Goal: Task Accomplishment & Management: Manage account settings

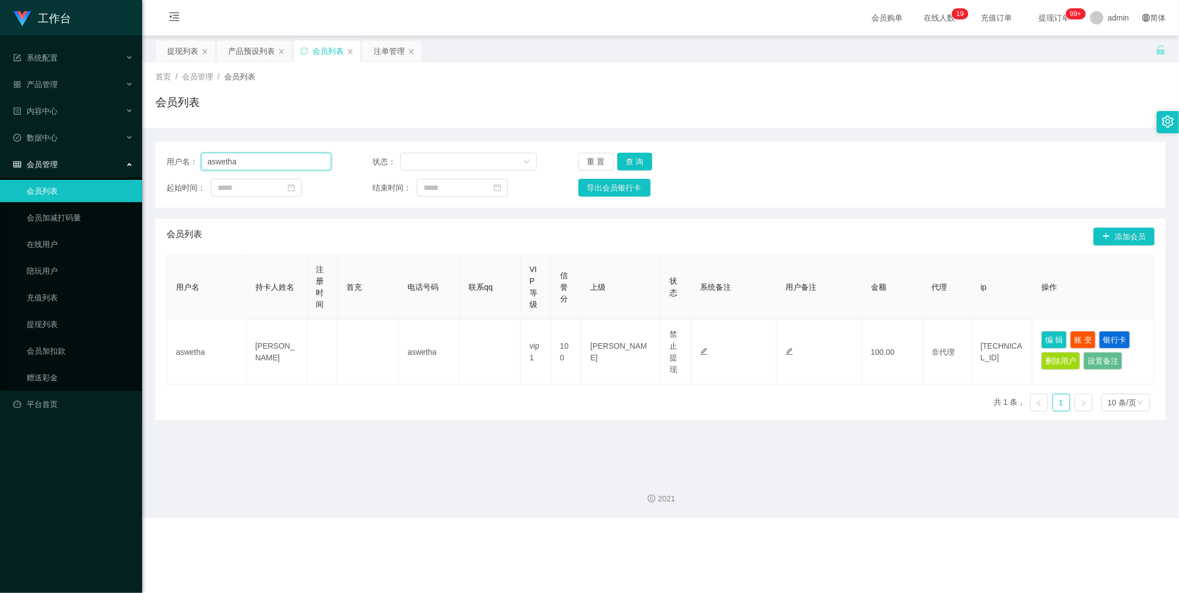
click at [289, 165] on input "aswetha" at bounding box center [266, 162] width 130 height 18
paste input "88146402"
type input "88146402"
drag, startPoint x: 624, startPoint y: 157, endPoint x: 1082, endPoint y: 302, distance: 480.3
click at [625, 157] on button "查 询" at bounding box center [635, 162] width 36 height 18
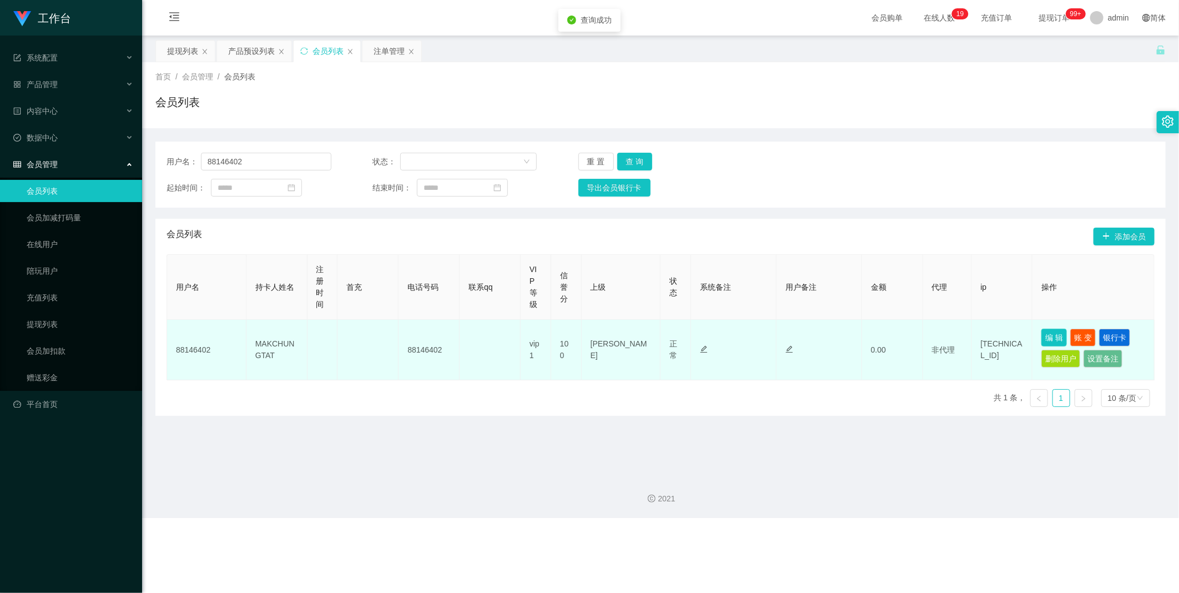
click at [1050, 333] on button "编 辑" at bounding box center [1054, 338] width 26 height 18
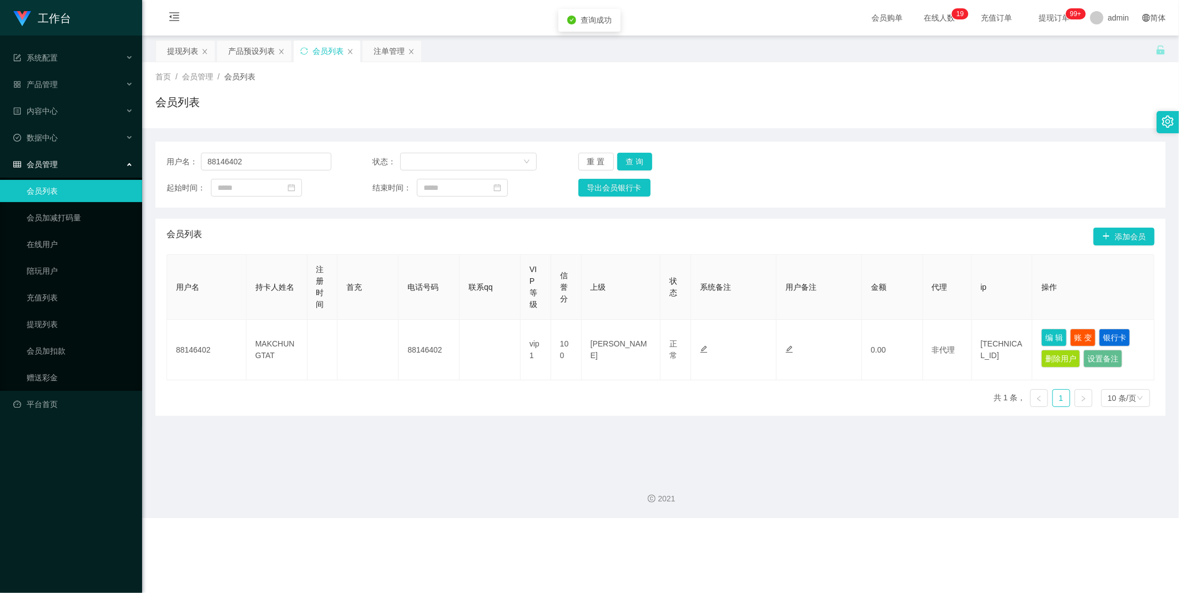
type input "88146402"
type input "MAKCHUNGTAT"
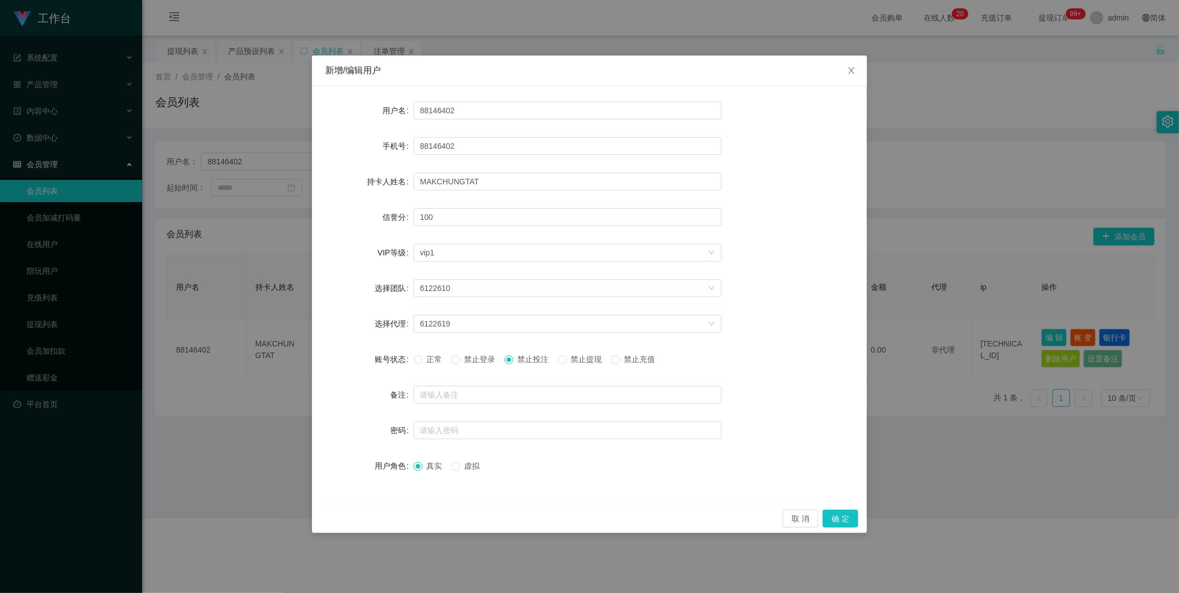
click at [591, 359] on span "禁止提现" at bounding box center [587, 359] width 40 height 9
click at [839, 517] on button "确 定" at bounding box center [841, 519] width 36 height 18
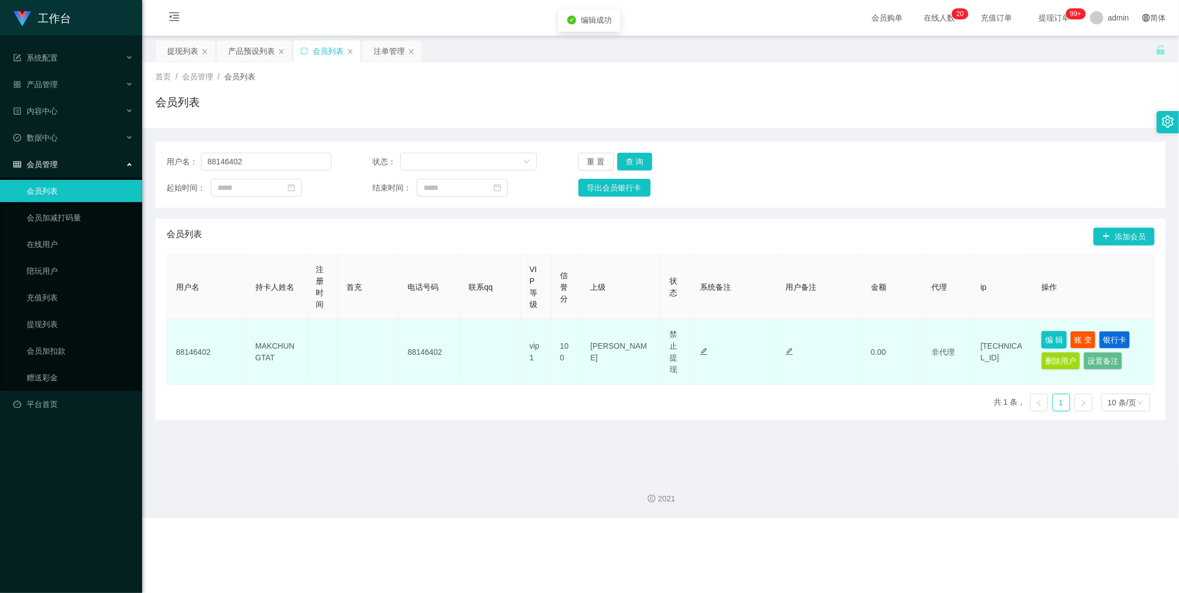
click at [1057, 339] on button "编 辑" at bounding box center [1054, 340] width 26 height 18
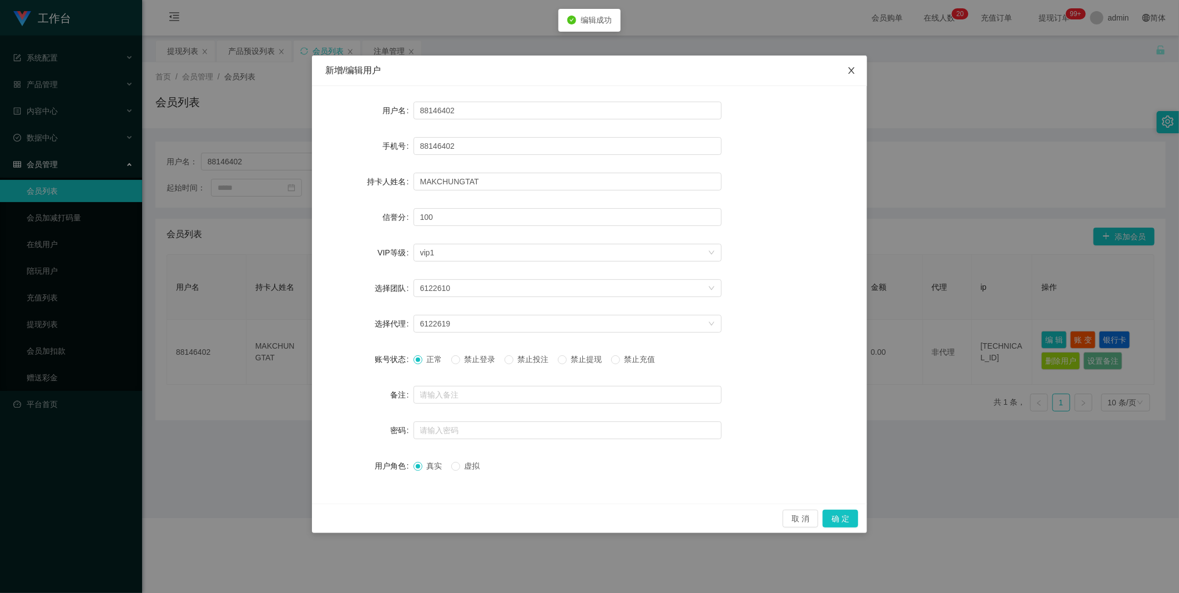
click at [845, 72] on span "Close" at bounding box center [851, 71] width 31 height 31
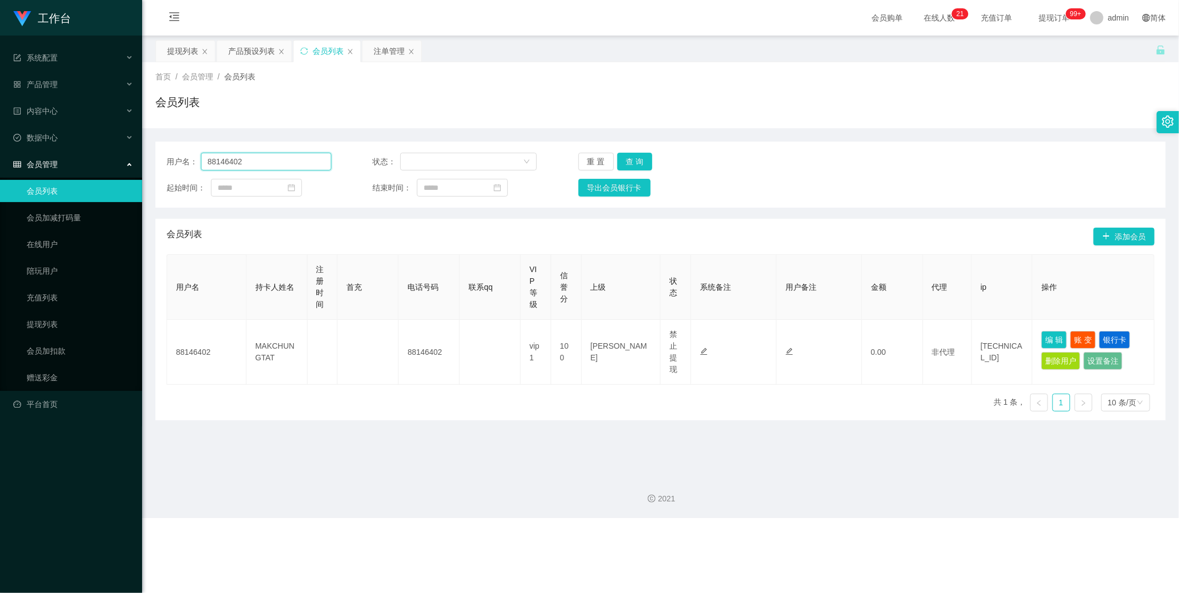
click at [263, 159] on input "88146402" at bounding box center [266, 162] width 130 height 18
paste input "97951758"
type input "97951758"
click at [629, 169] on button "查 询" at bounding box center [635, 162] width 36 height 18
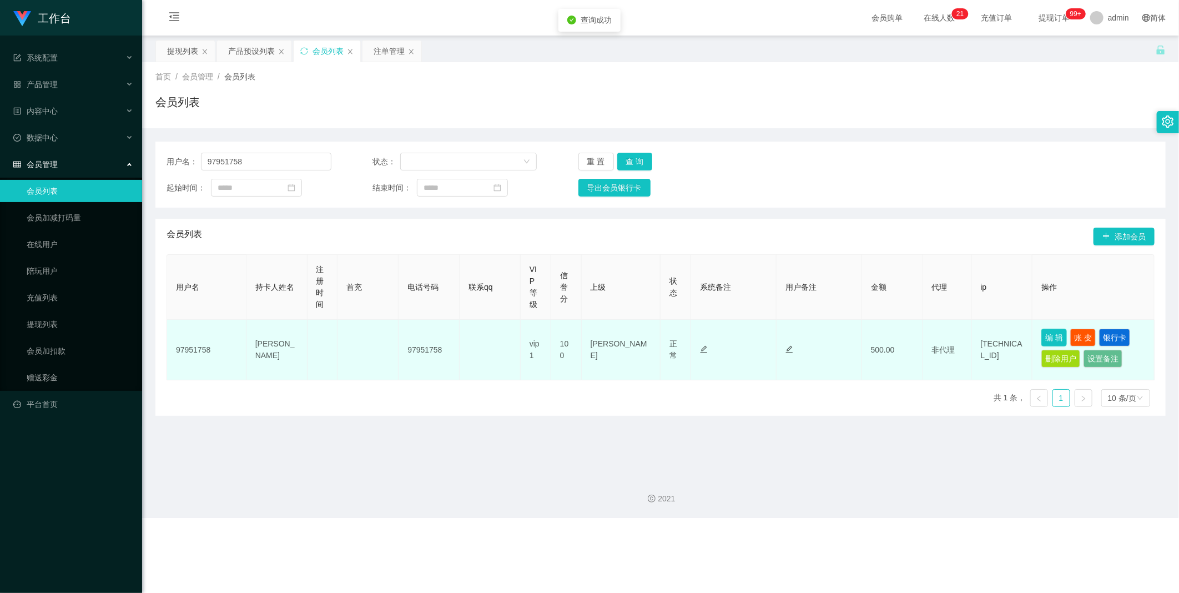
click at [1047, 339] on button "编 辑" at bounding box center [1054, 338] width 26 height 18
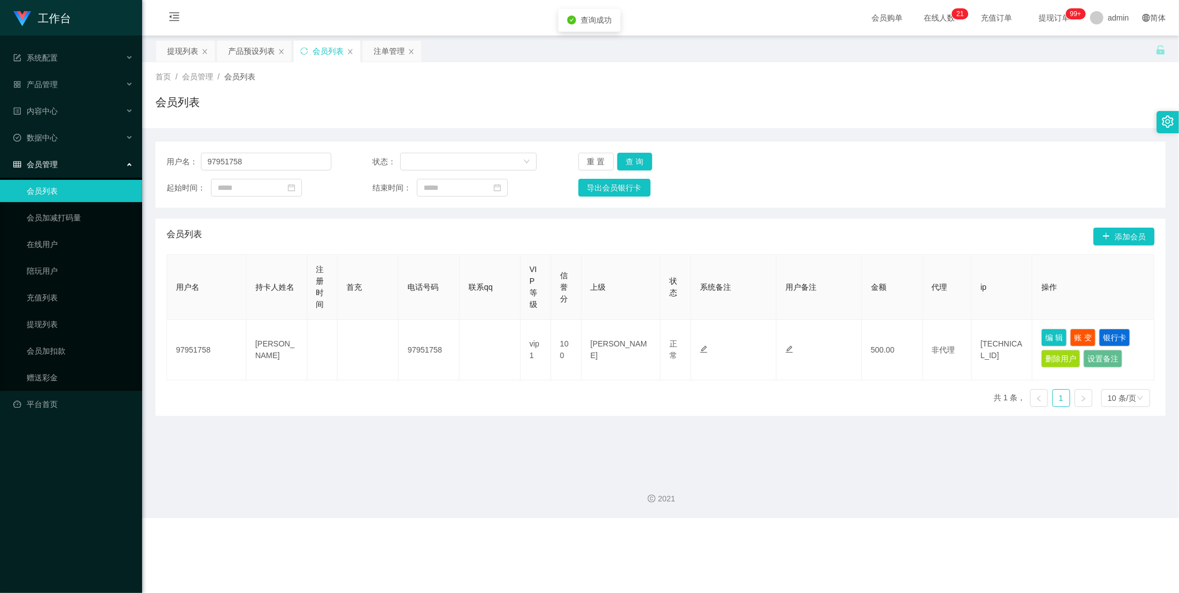
type input "97951758"
type input "[PERSON_NAME]"
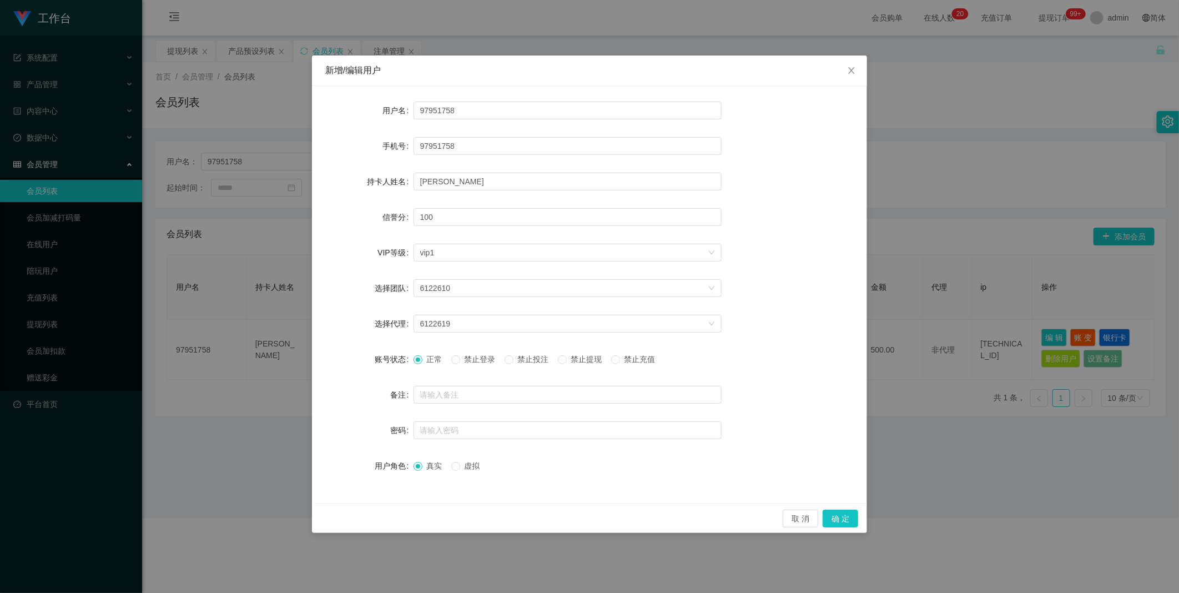
click at [587, 361] on span "禁止提现" at bounding box center [587, 359] width 40 height 9
click at [848, 513] on button "确 定" at bounding box center [841, 519] width 36 height 18
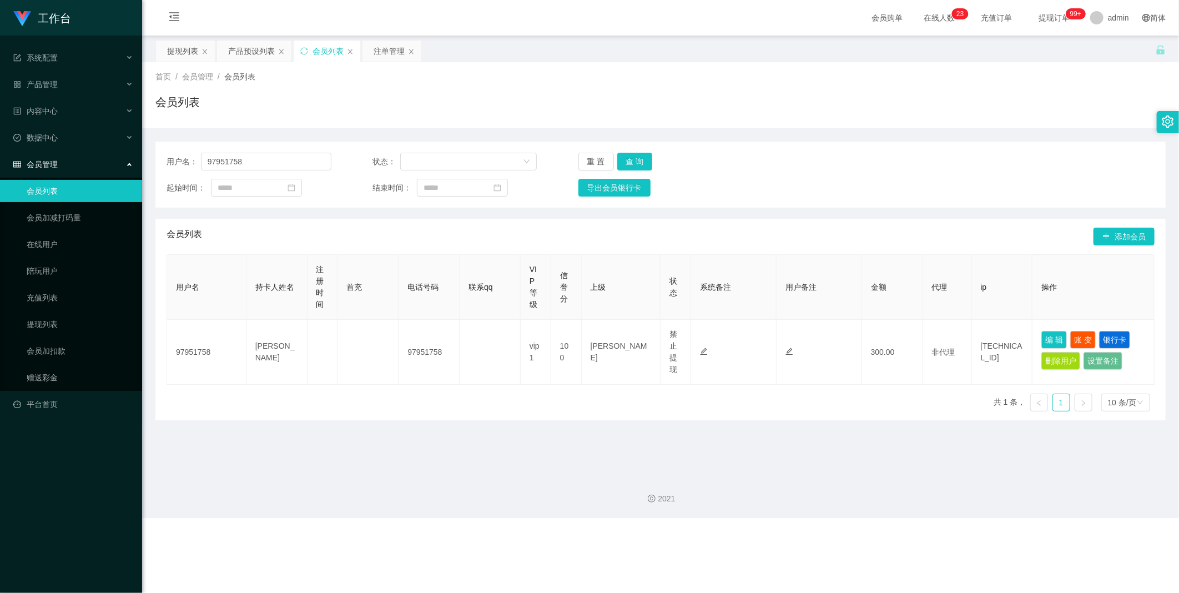
click at [290, 545] on div "工作台 系统配置 产品管理 产品列表 产品预设列表 开奖记录 注单管理 即时注单 内容中心 数据中心 会员管理 会员列表 会员加减打码量 在线用户 陪玩用户 …" at bounding box center [589, 296] width 1179 height 593
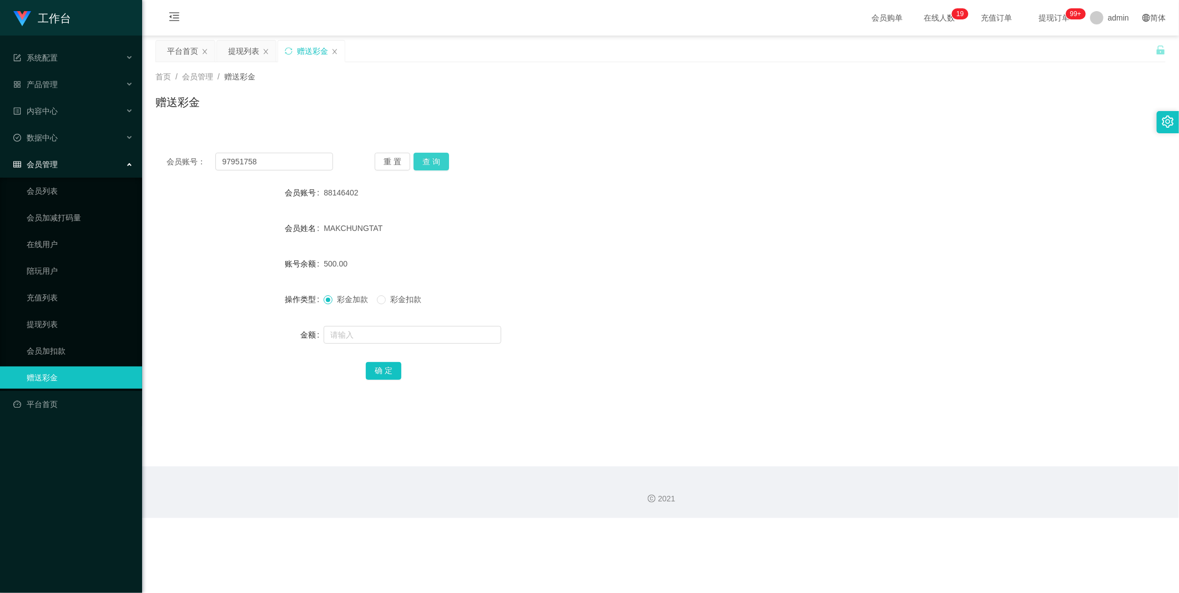
type input "97951758"
click at [430, 157] on button "查 询" at bounding box center [432, 162] width 36 height 18
click at [232, 48] on div "提现列表" at bounding box center [243, 51] width 31 height 21
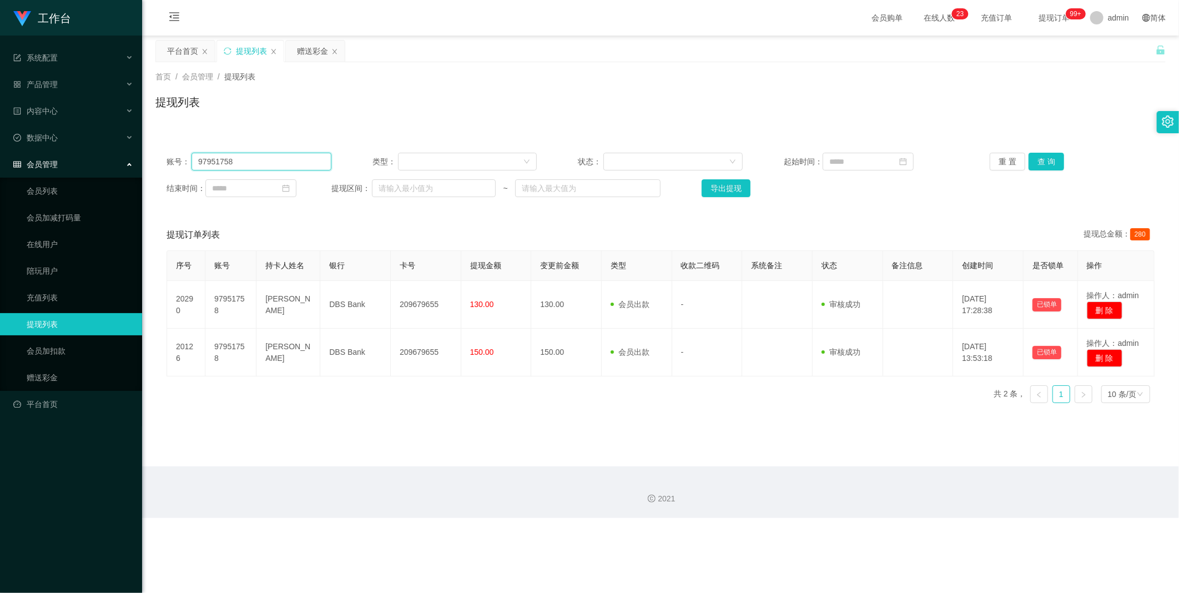
click at [236, 169] on input "97951758" at bounding box center [262, 162] width 140 height 18
paste input "88146402"
type input "88146402"
click at [1037, 158] on button "查 询" at bounding box center [1047, 162] width 36 height 18
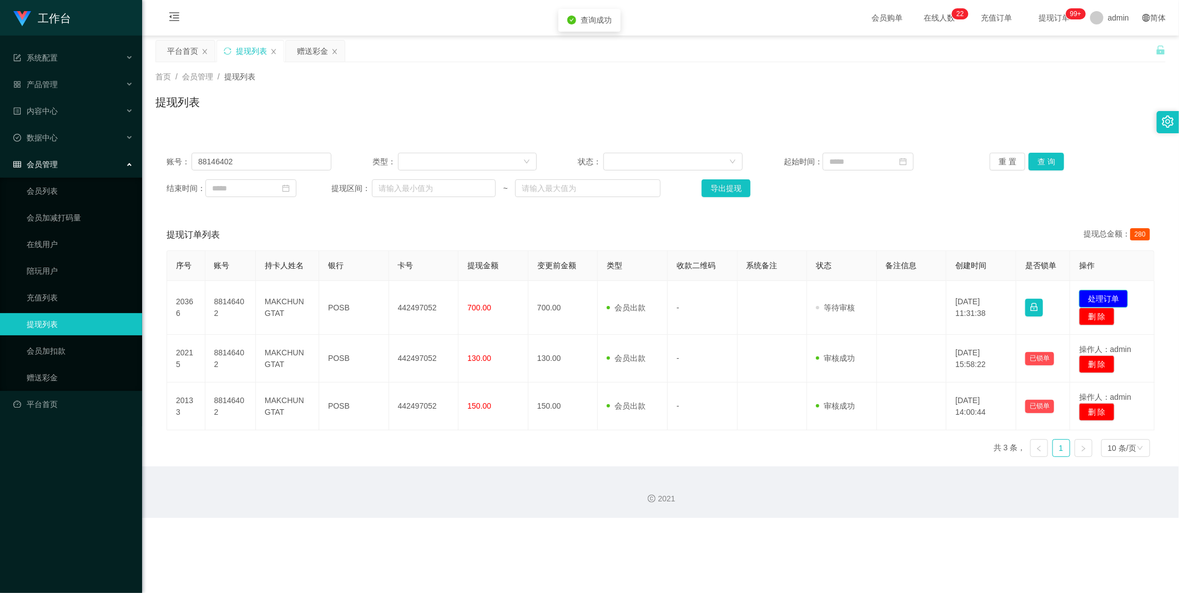
drag, startPoint x: 1096, startPoint y: 303, endPoint x: 1018, endPoint y: 282, distance: 80.4
click at [1096, 303] on button "处理订单" at bounding box center [1103, 299] width 49 height 18
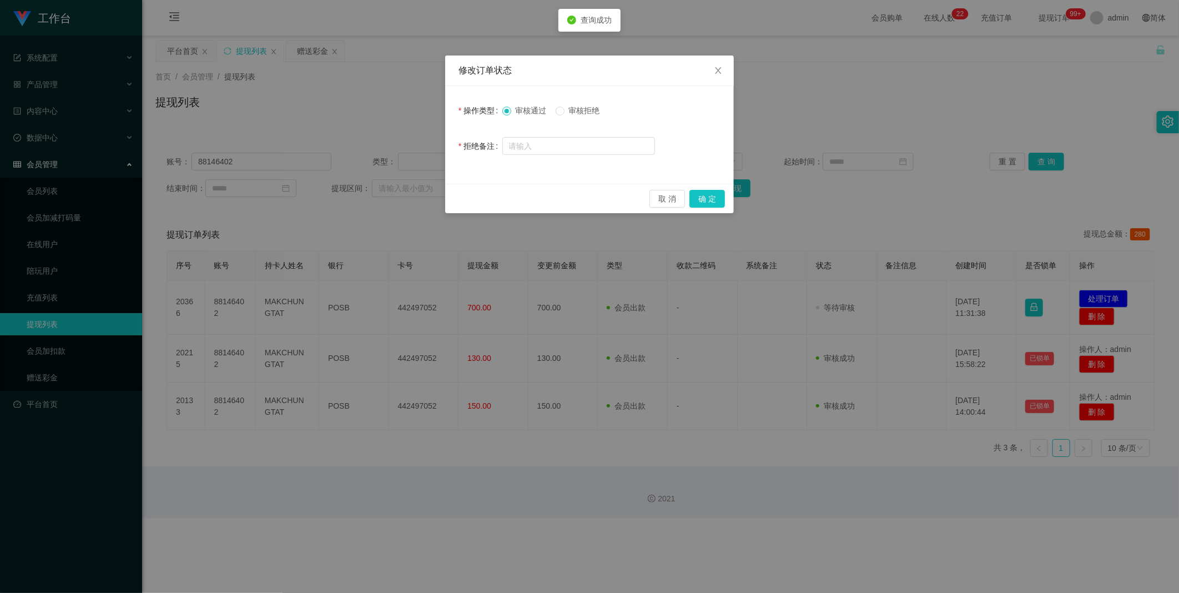
click at [584, 107] on span "审核拒绝" at bounding box center [585, 110] width 40 height 9
click at [717, 205] on button "确 定" at bounding box center [707, 199] width 36 height 18
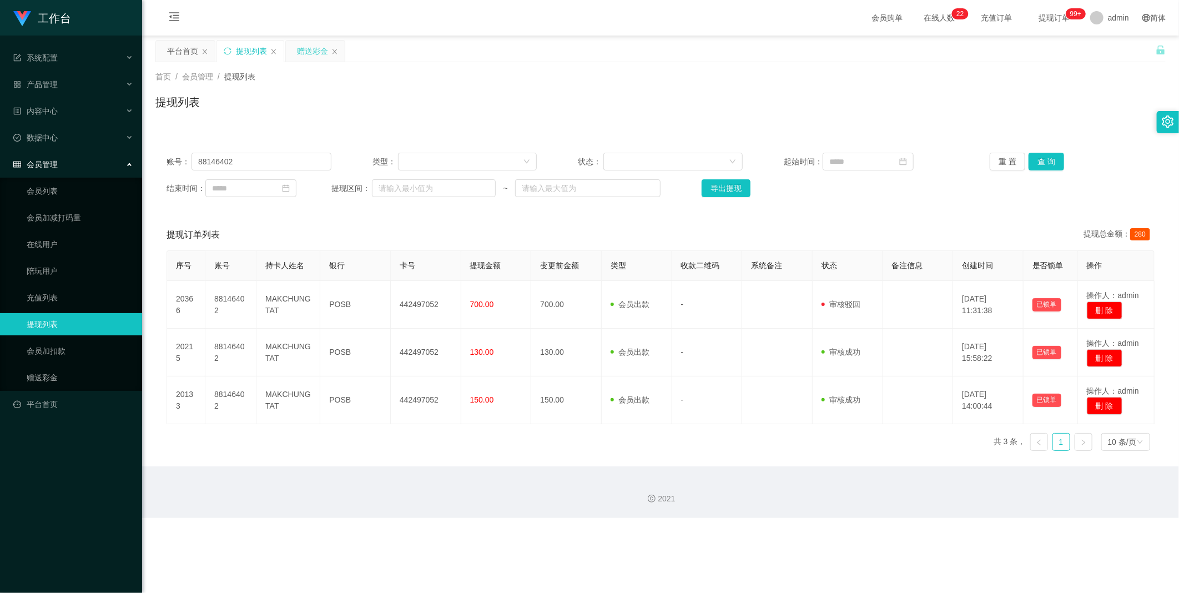
click at [307, 51] on div "赠送彩金" at bounding box center [312, 51] width 31 height 21
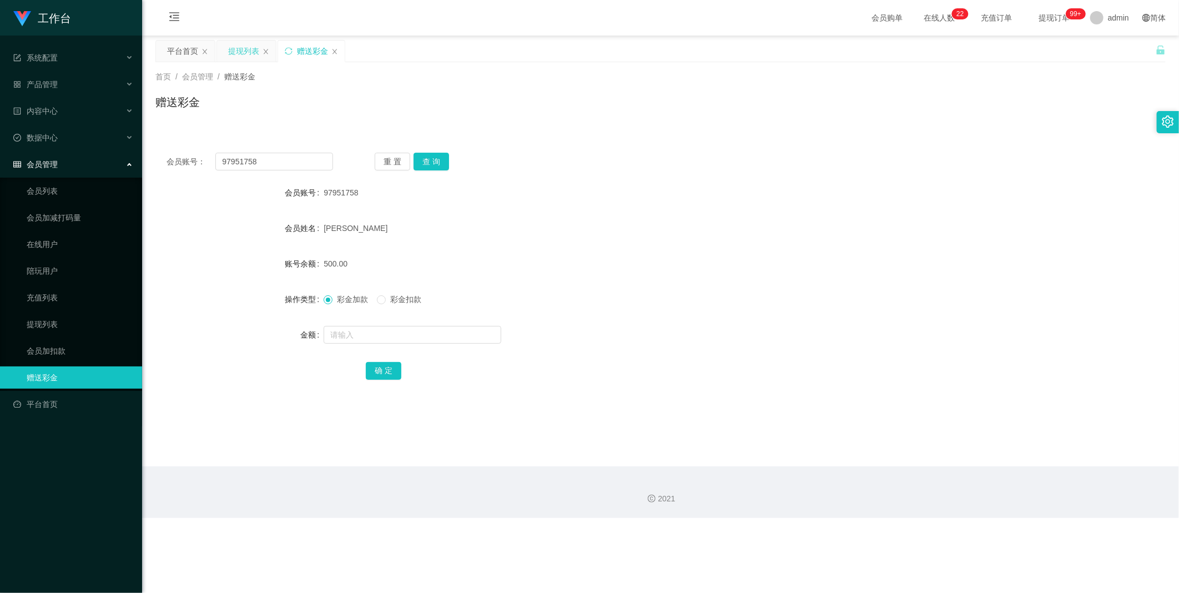
click at [250, 49] on div "提现列表" at bounding box center [243, 51] width 31 height 21
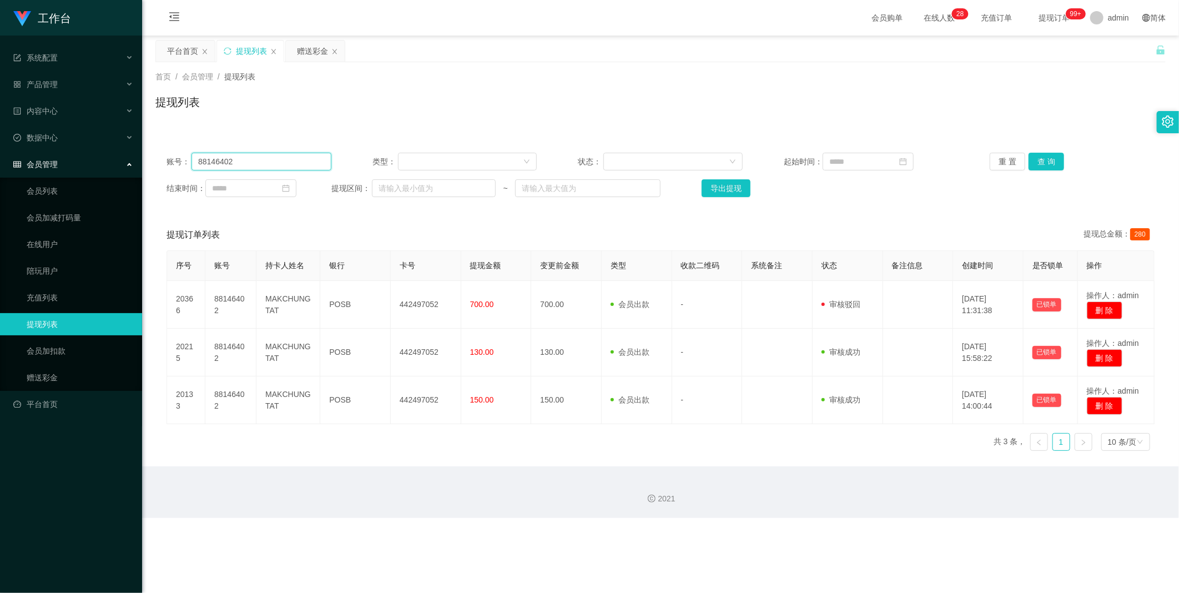
drag, startPoint x: 291, startPoint y: 159, endPoint x: 298, endPoint y: 158, distance: 6.9
click at [293, 159] on input "88146402" at bounding box center [262, 162] width 140 height 18
paste input "jaylim"
type input "jaylim"
click at [1036, 157] on button "查 询" at bounding box center [1047, 162] width 36 height 18
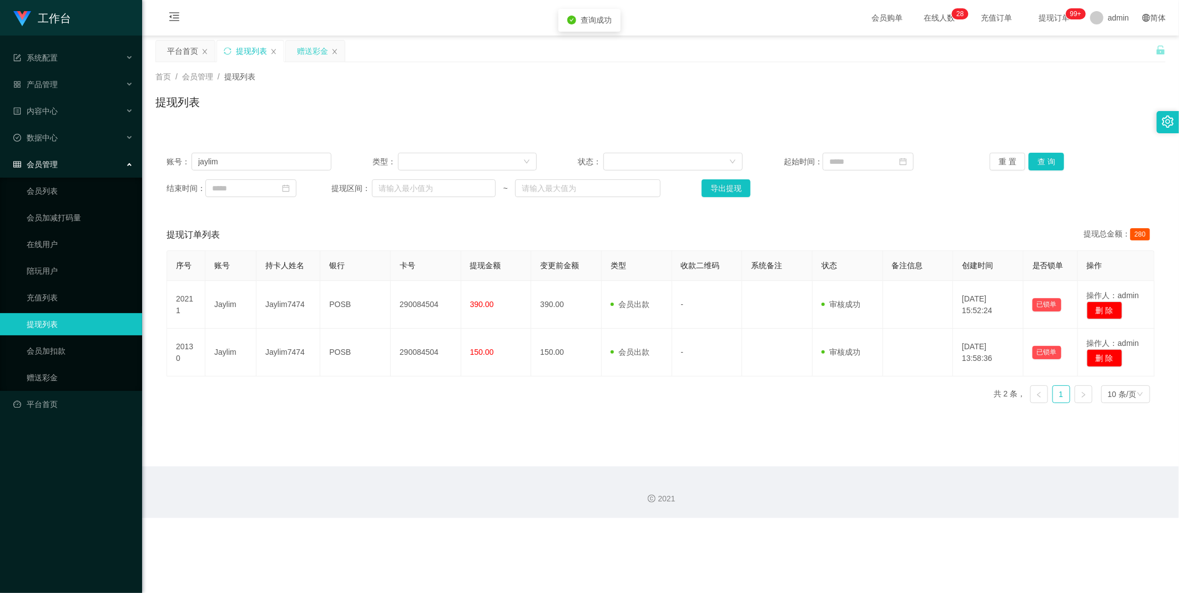
click at [306, 57] on div "赠送彩金" at bounding box center [312, 51] width 31 height 21
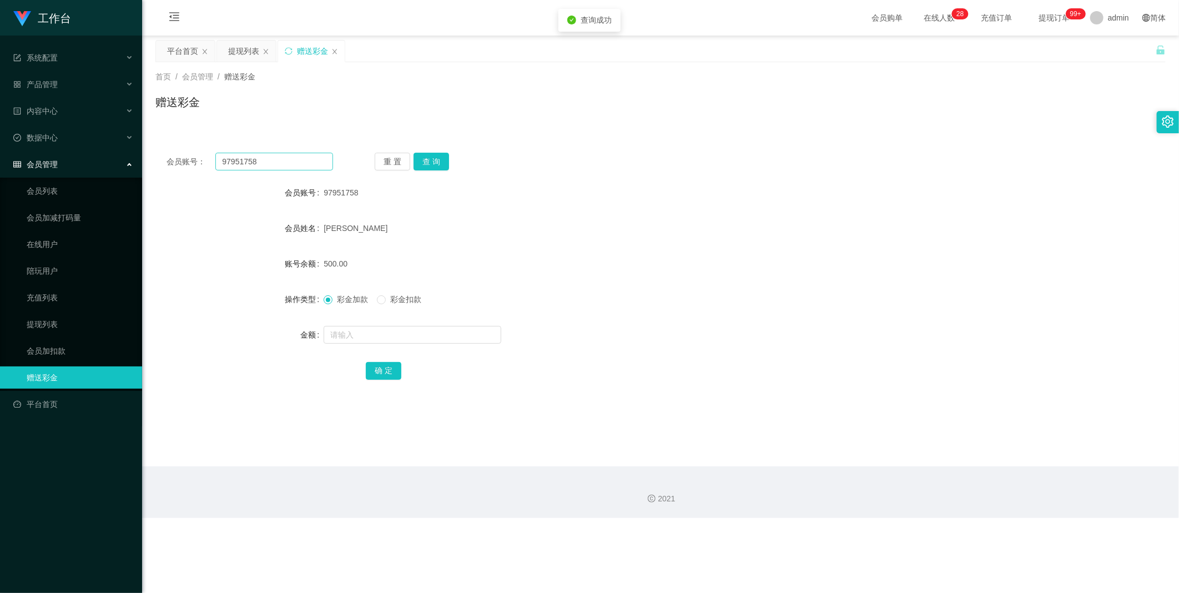
drag, startPoint x: 279, startPoint y: 172, endPoint x: 323, endPoint y: 163, distance: 45.4
click at [280, 169] on div "会员账号： 97951758 重 置 查 询 会员账号 97951758 会员姓名 [PERSON_NAME] 账号余额 500.00 操作类型 彩金加款 彩…" at bounding box center [660, 274] width 1010 height 264
click at [298, 158] on input "97951758" at bounding box center [274, 162] width 118 height 18
paste input "jaylim"
type input "jaylim"
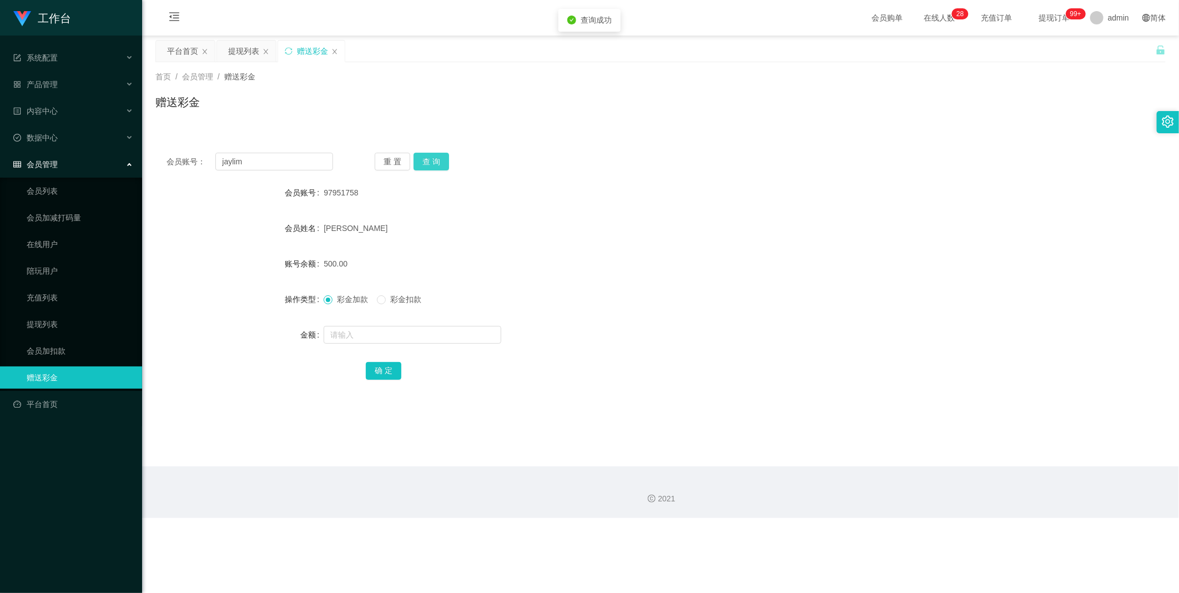
click at [424, 162] on button "查 询" at bounding box center [432, 162] width 36 height 18
click at [391, 331] on input "text" at bounding box center [413, 335] width 178 height 18
type input "500"
click at [375, 367] on button "确 定" at bounding box center [384, 371] width 36 height 18
drag, startPoint x: 298, startPoint y: 165, endPoint x: 447, endPoint y: 169, distance: 149.4
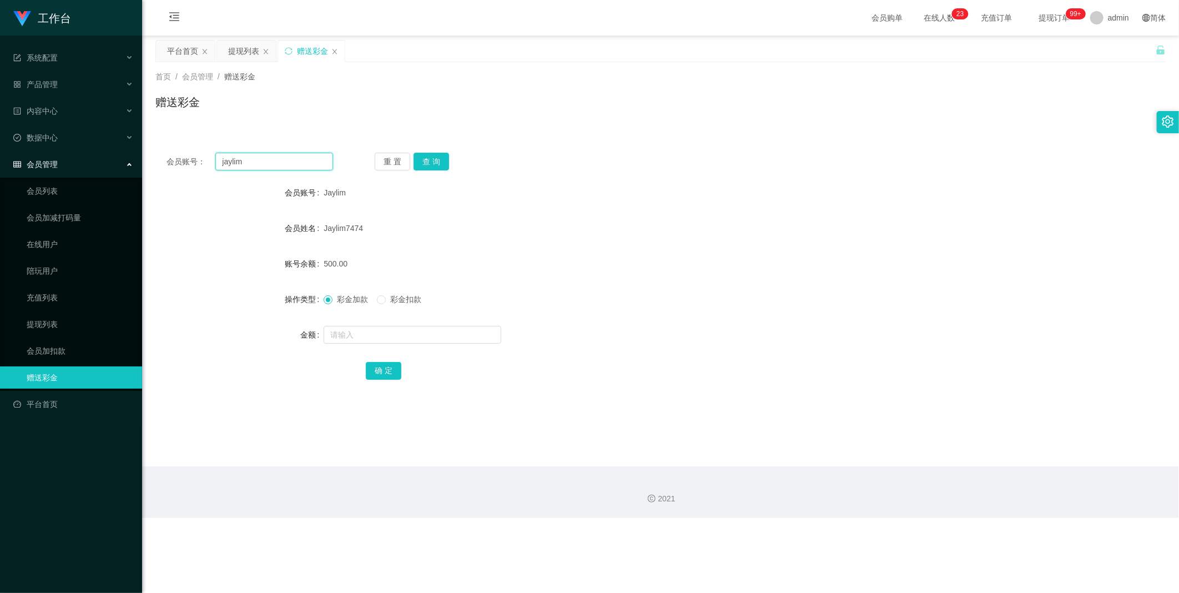
click at [302, 164] on input "jaylim" at bounding box center [274, 162] width 118 height 18
click at [437, 162] on button "查 询" at bounding box center [432, 162] width 36 height 18
drag, startPoint x: 430, startPoint y: 165, endPoint x: 457, endPoint y: 177, distance: 29.1
click at [435, 150] on div "会员账号： [PERSON_NAME] 重 置 查 询 会员账号 Jaylim 会员姓名 Jaylim7474 账号余额 500.00 操作类型 彩金加款 彩…" at bounding box center [660, 274] width 1010 height 264
